Goal: Task Accomplishment & Management: Manage account settings

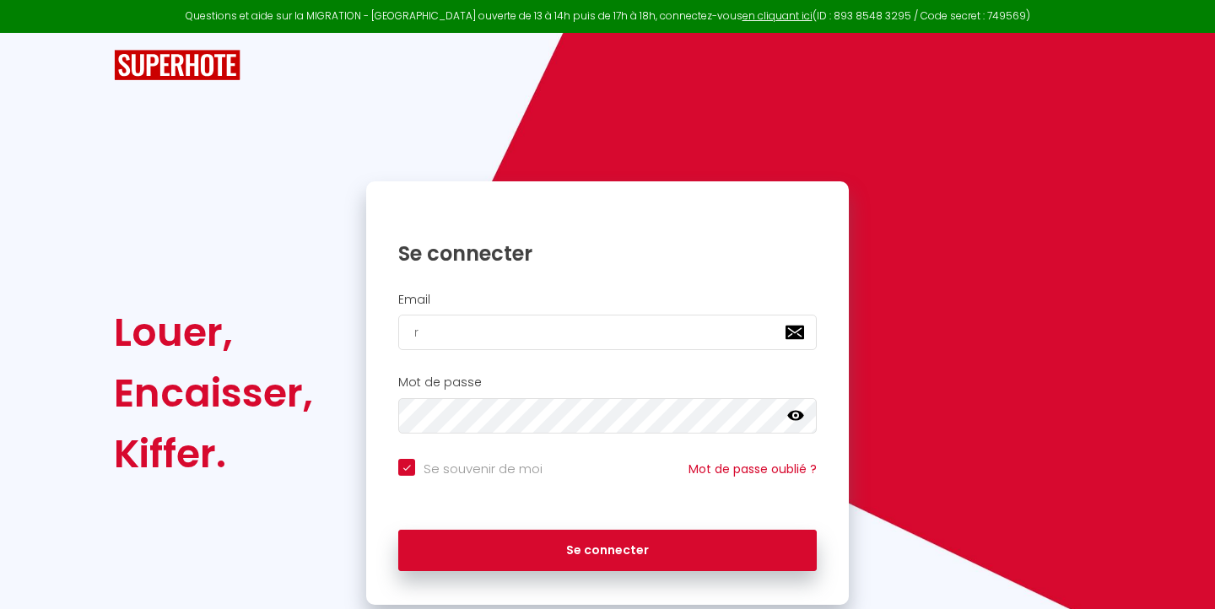
type input "r"
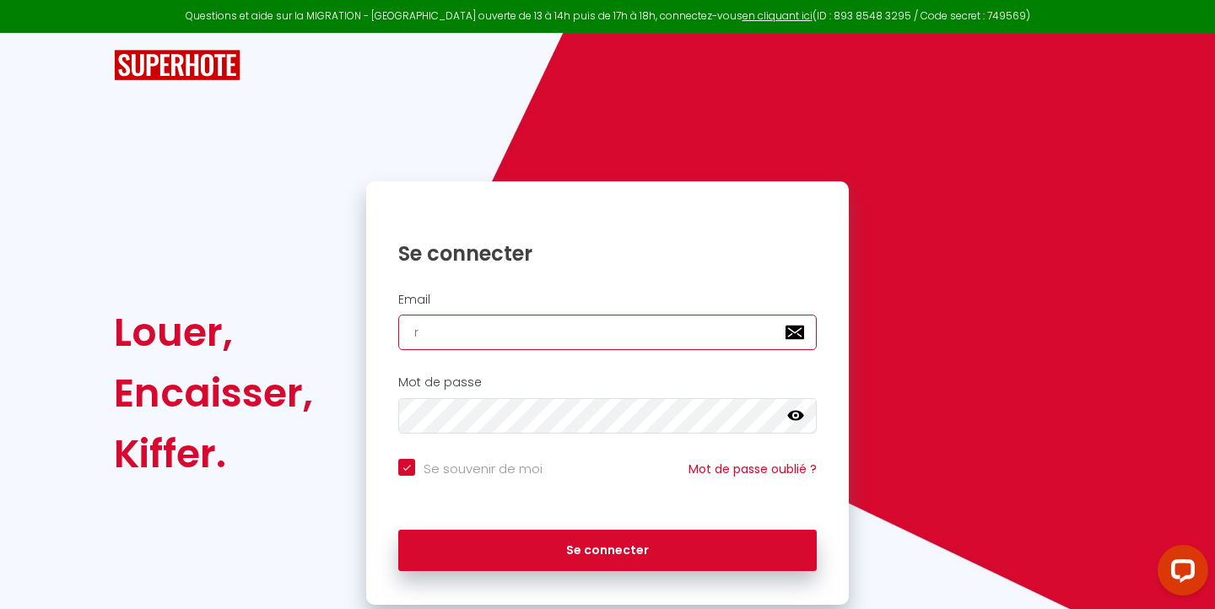
click at [494, 332] on input "r" at bounding box center [607, 332] width 419 height 35
checkbox input "true"
click at [452, 337] on input "email" at bounding box center [607, 332] width 419 height 35
paste input "residencegabrielsn@gmail.com"
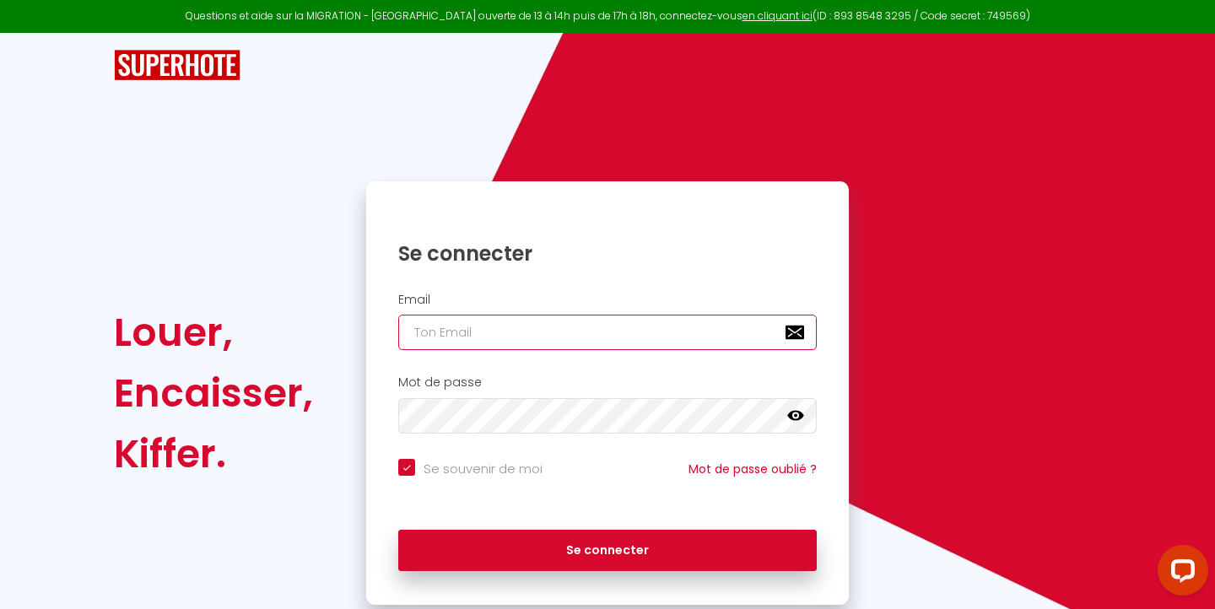
type input "residencegabrielsn@gmail.com"
checkbox input "true"
type input "residencegabrielsn@gmail.com"
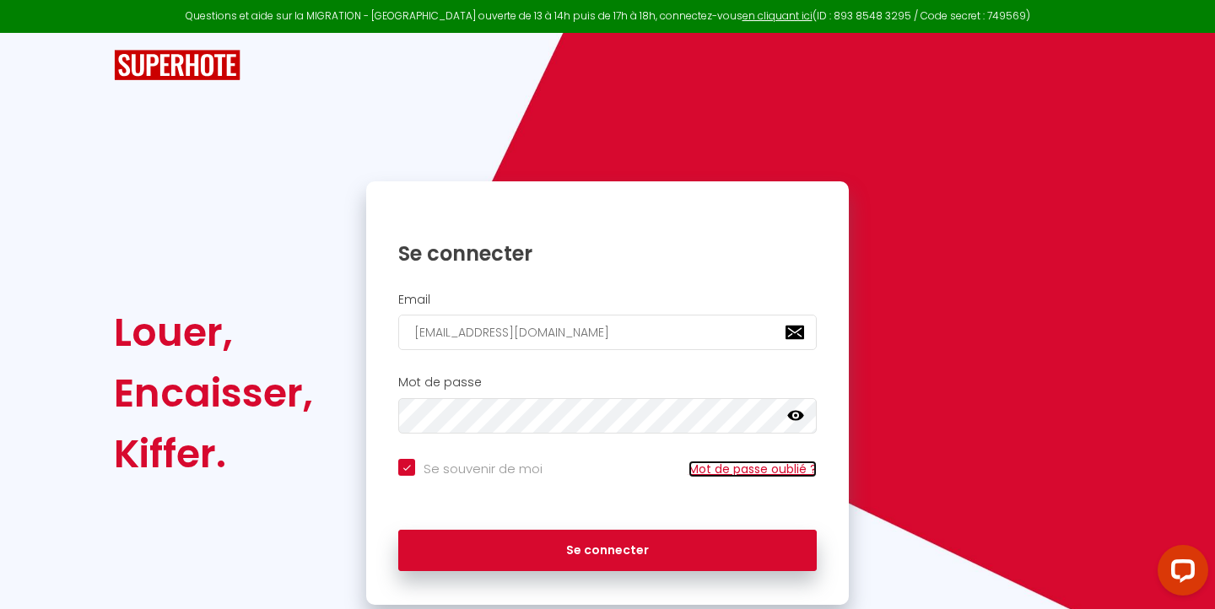
click at [748, 468] on link "Mot de passe oublié ?" at bounding box center [753, 469] width 128 height 17
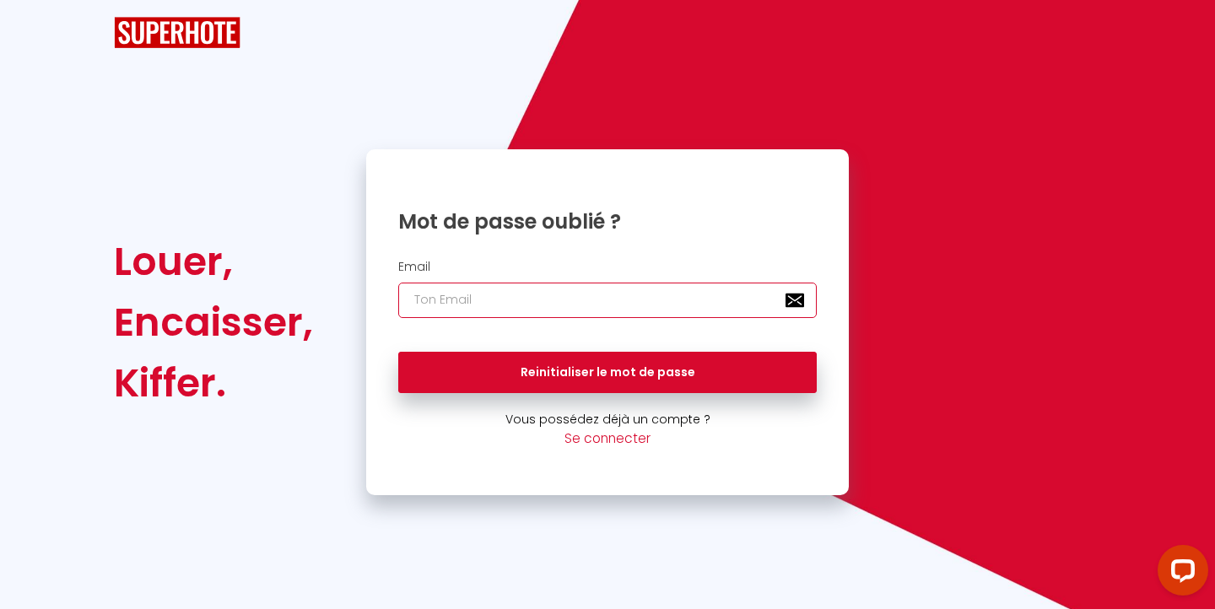
click at [489, 294] on input "email" at bounding box center [607, 300] width 419 height 35
paste input "residencegabrielsn@gmail.com"
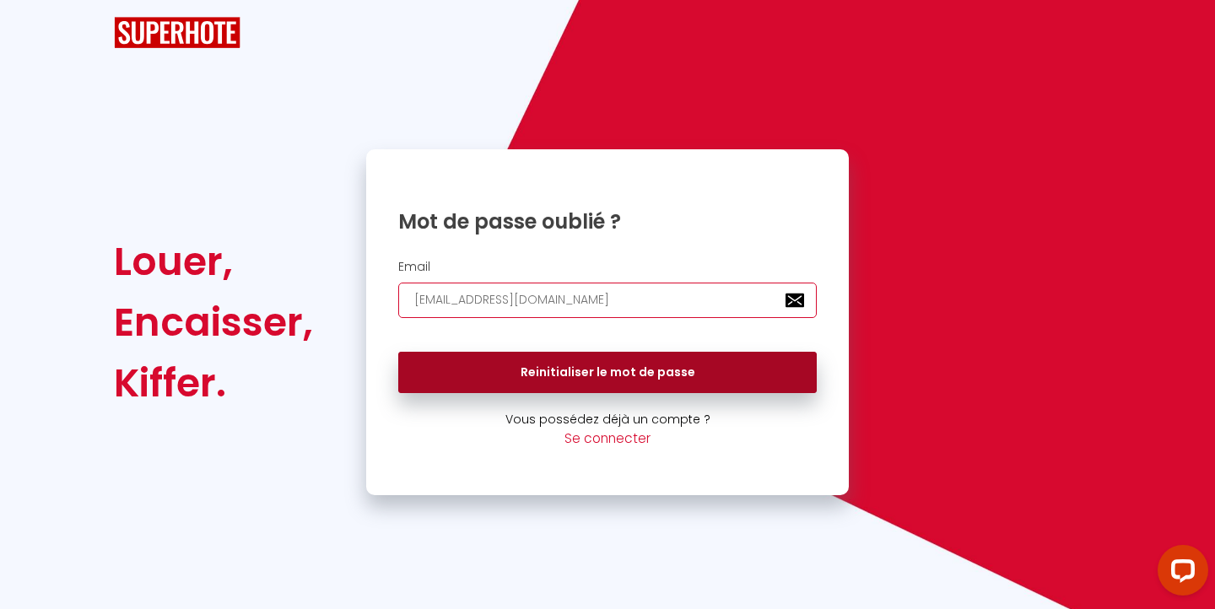
type input "residencegabrielsn@gmail.com"
click at [558, 381] on button "Reinitialiser le mot de passe" at bounding box center [607, 373] width 419 height 42
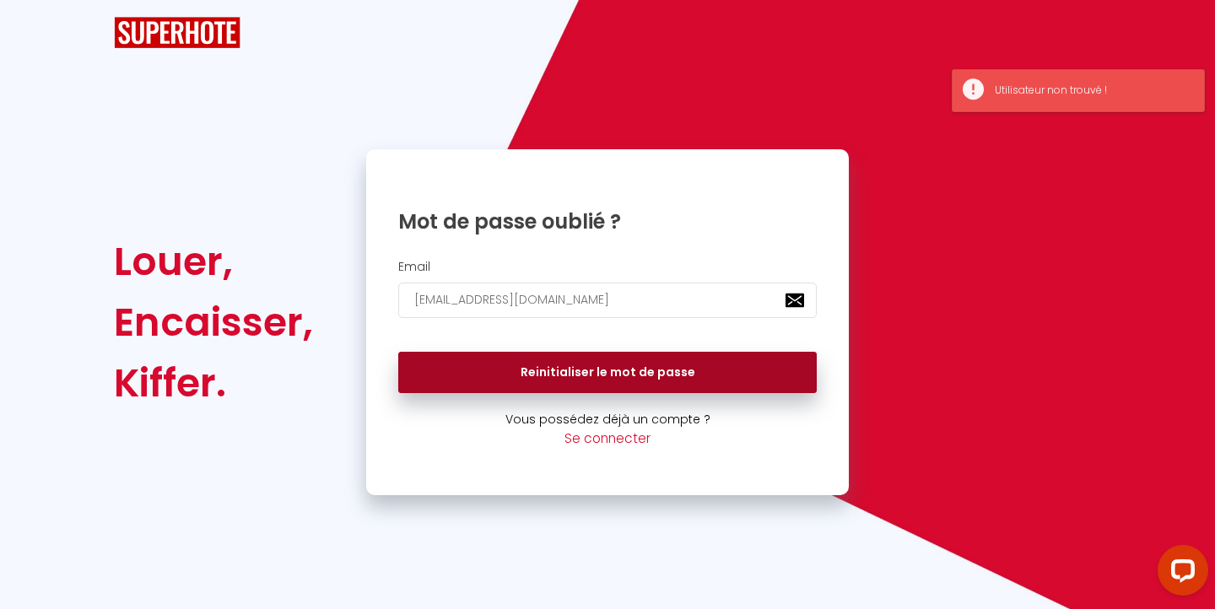
click at [558, 381] on button "Reinitialiser le mot de passe" at bounding box center [607, 373] width 419 height 42
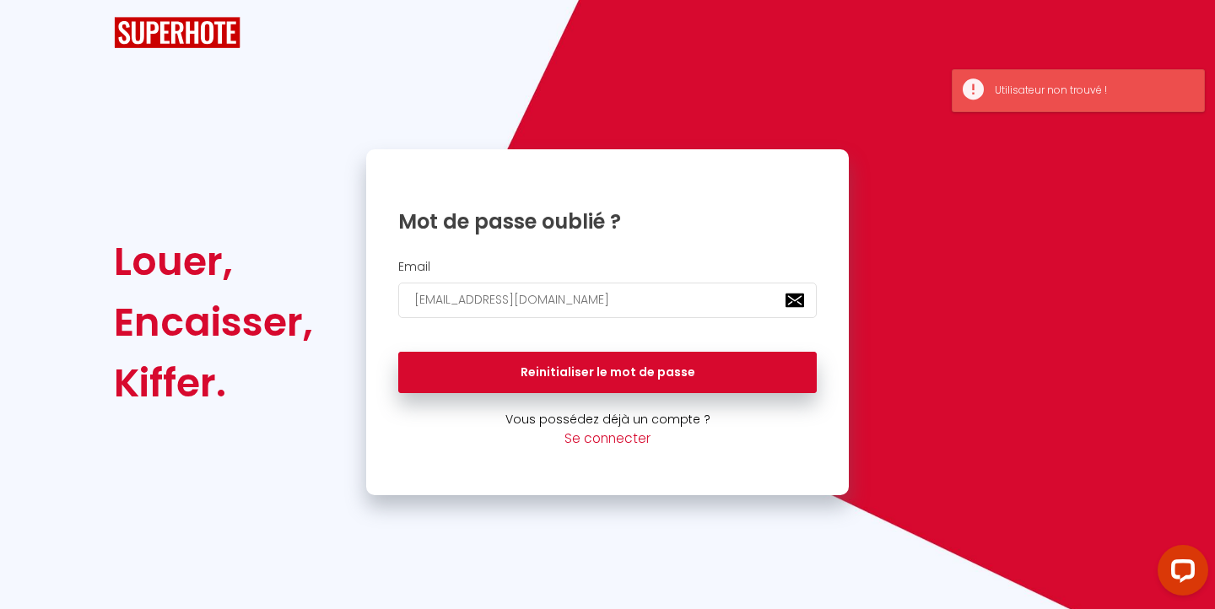
click at [219, 37] on img at bounding box center [177, 32] width 127 height 31
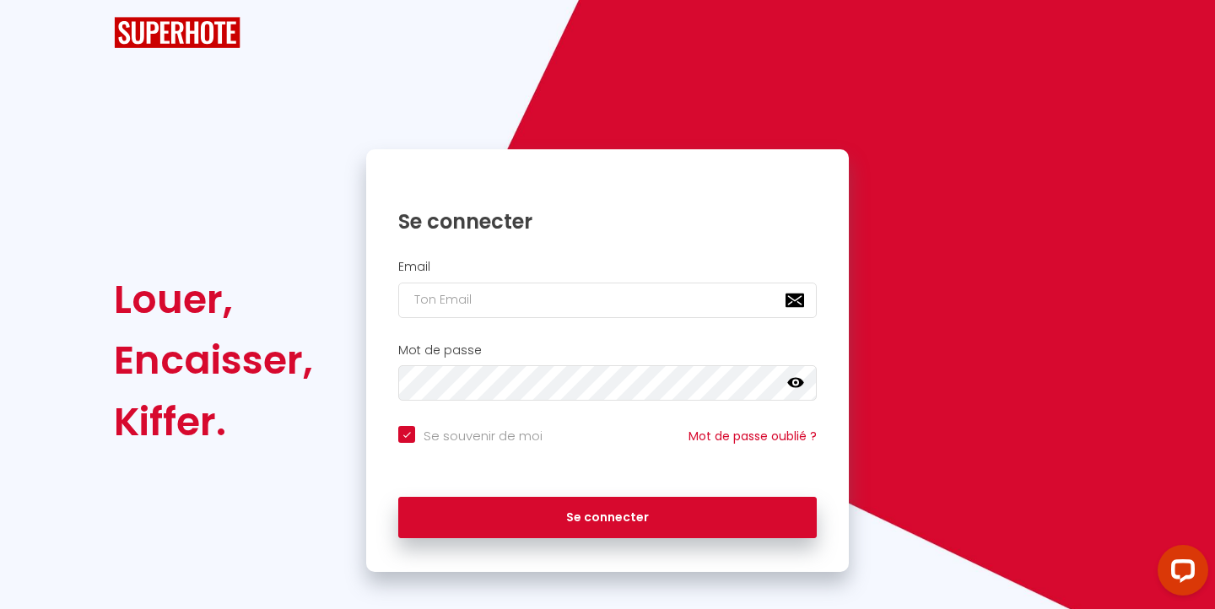
checkbox input "true"
